Goal: Navigation & Orientation: Find specific page/section

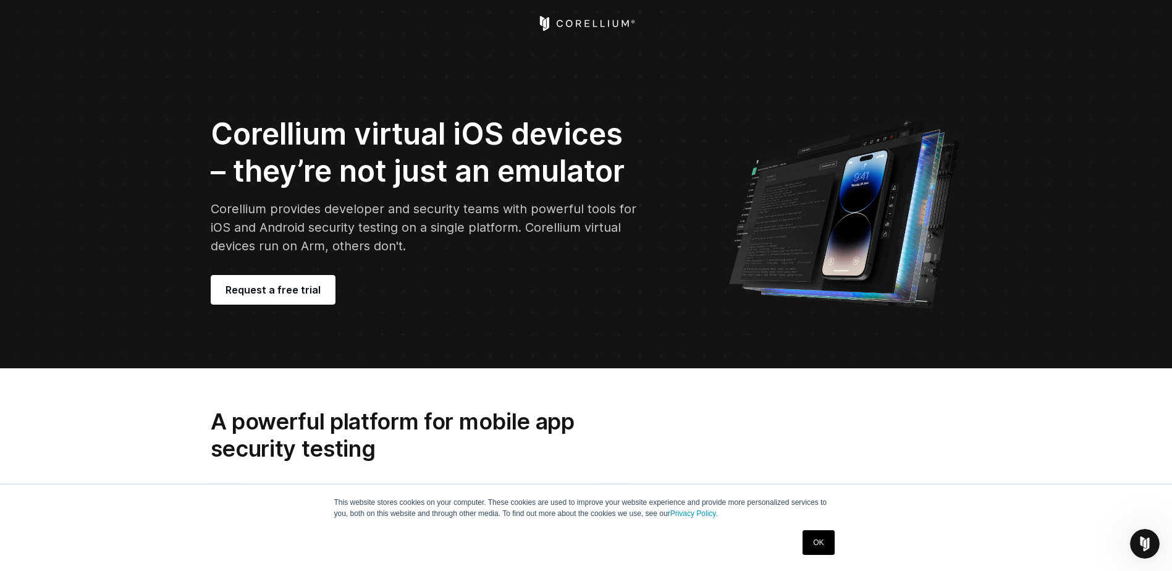
click at [609, 23] on icon "Corellium Home" at bounding box center [586, 23] width 98 height 15
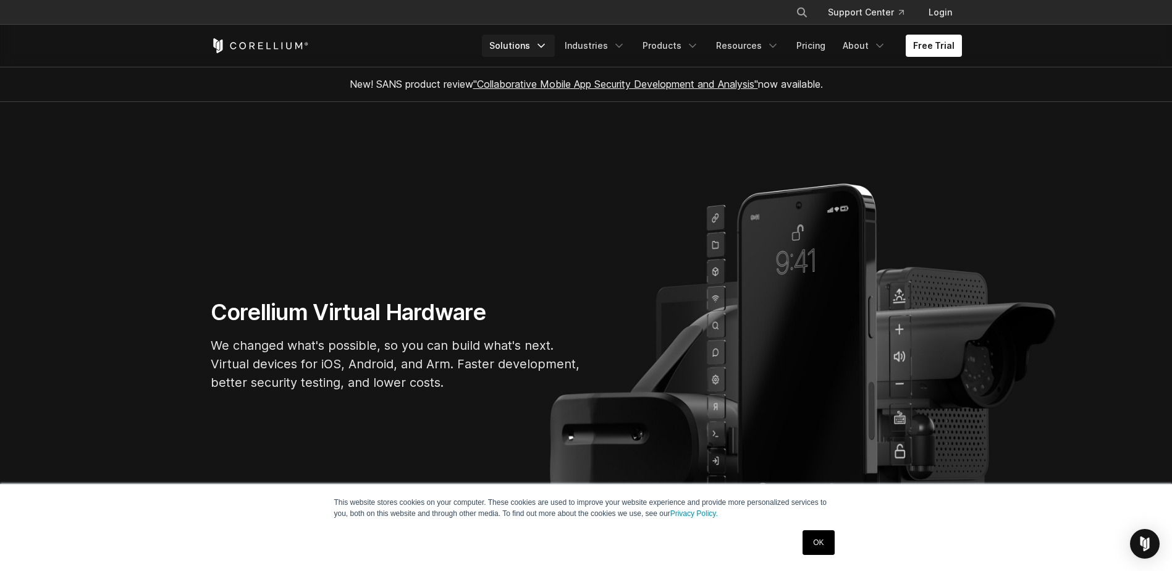
click at [540, 42] on link "Solutions" at bounding box center [518, 46] width 73 height 22
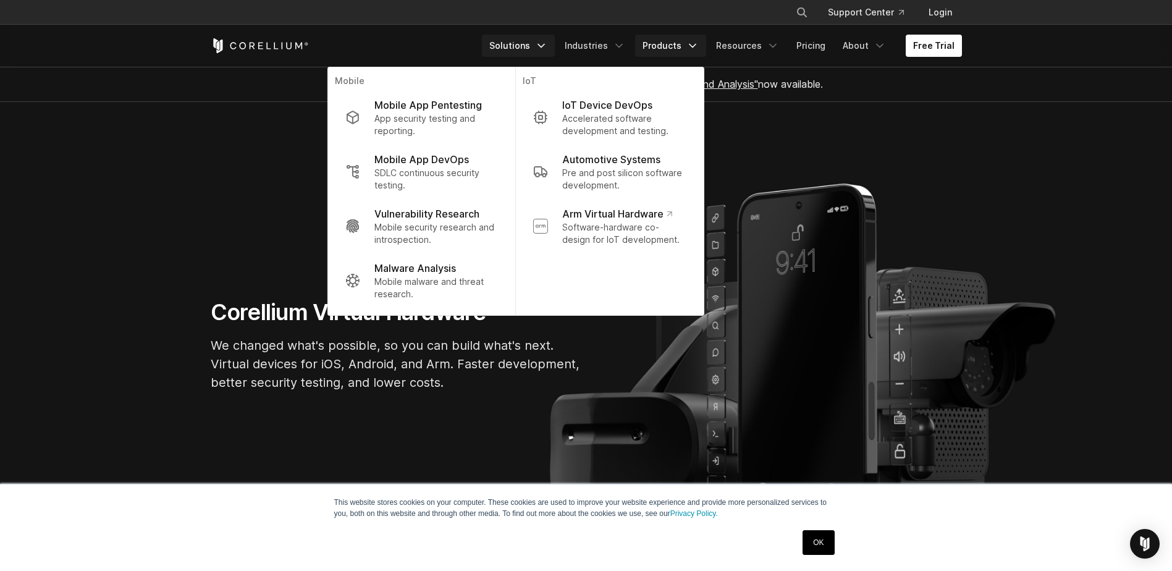
click at [663, 43] on link "Products" at bounding box center [670, 46] width 71 height 22
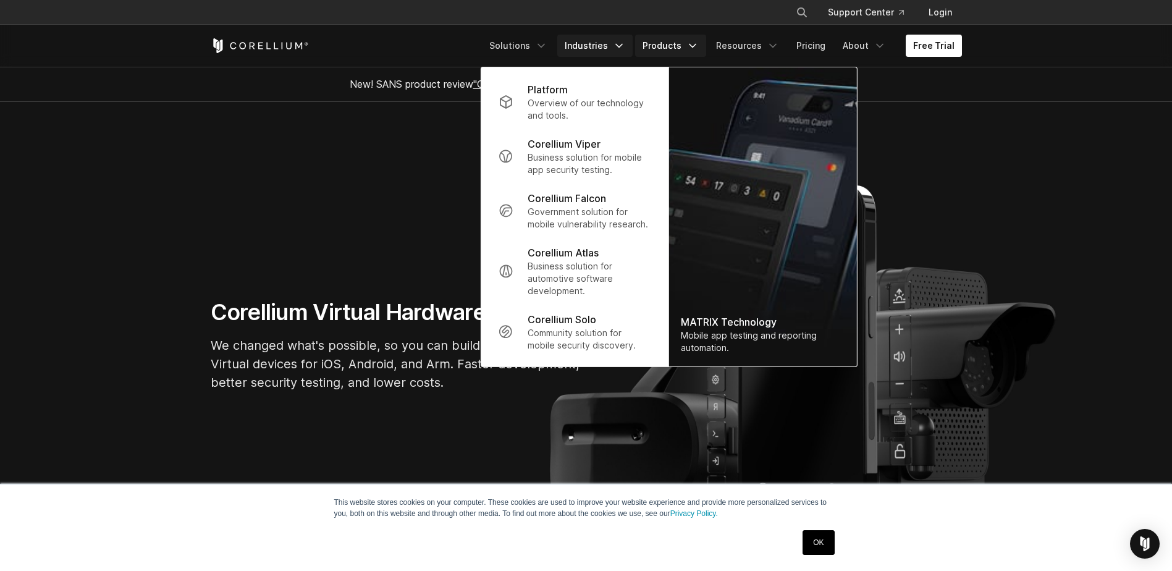
click at [620, 48] on icon "Navigation Menu" at bounding box center [619, 46] width 12 height 12
